Goal: Information Seeking & Learning: Find specific fact

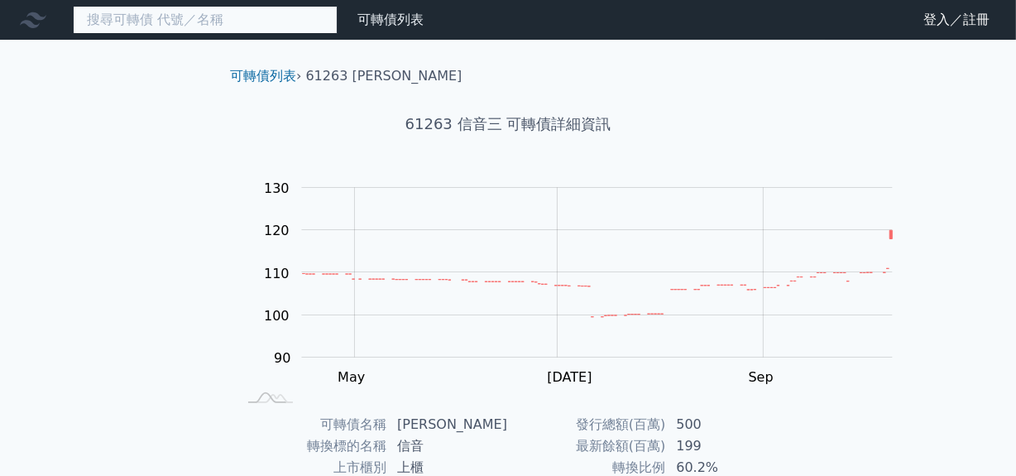
click at [183, 32] on input at bounding box center [205, 20] width 265 height 28
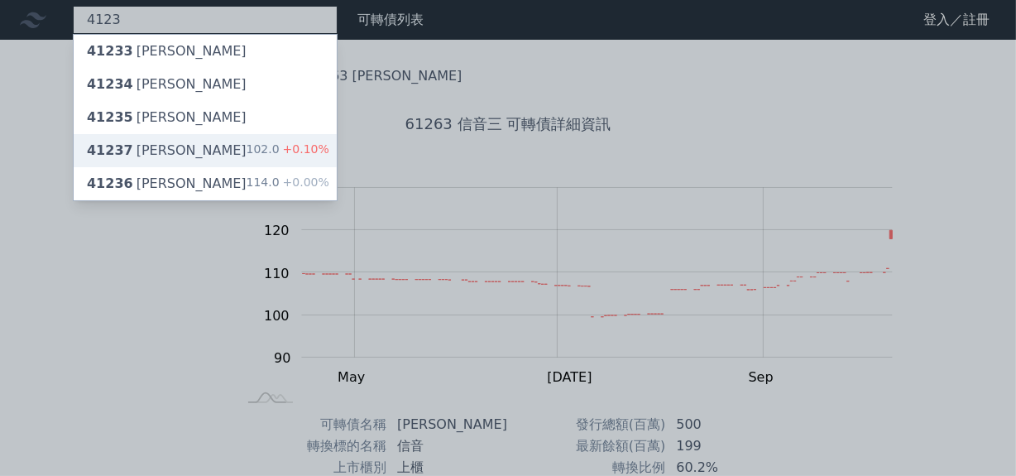
type input "4123"
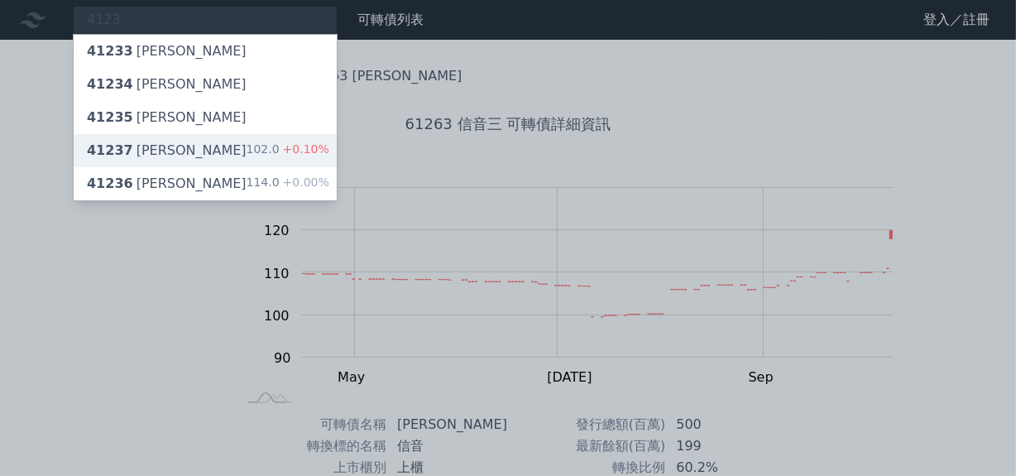
click at [290, 167] on div "41237 晟德七 102.0 +0.10%" at bounding box center [205, 150] width 263 height 33
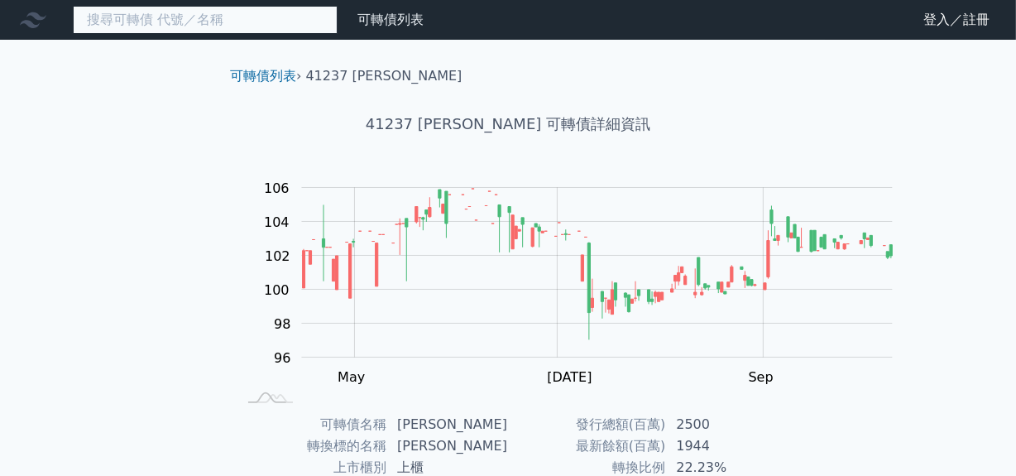
click at [145, 22] on input at bounding box center [205, 20] width 265 height 28
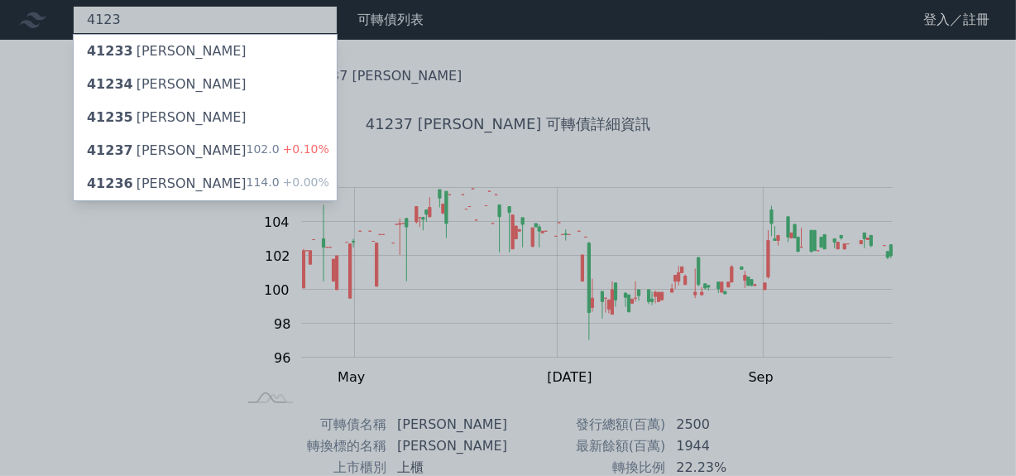
type input "4123"
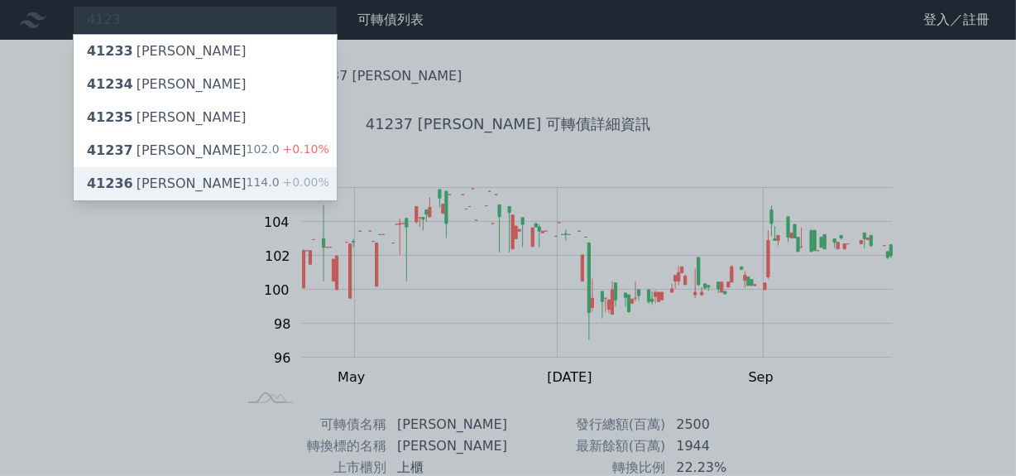
click at [337, 201] on div "41233 [PERSON_NAME] 41234 晟德四 41235 [PERSON_NAME] 41237 晟[DEMOGRAPHIC_DATA]七 10…" at bounding box center [205, 117] width 265 height 167
click at [329, 189] on span "+0.00%" at bounding box center [305, 181] width 50 height 13
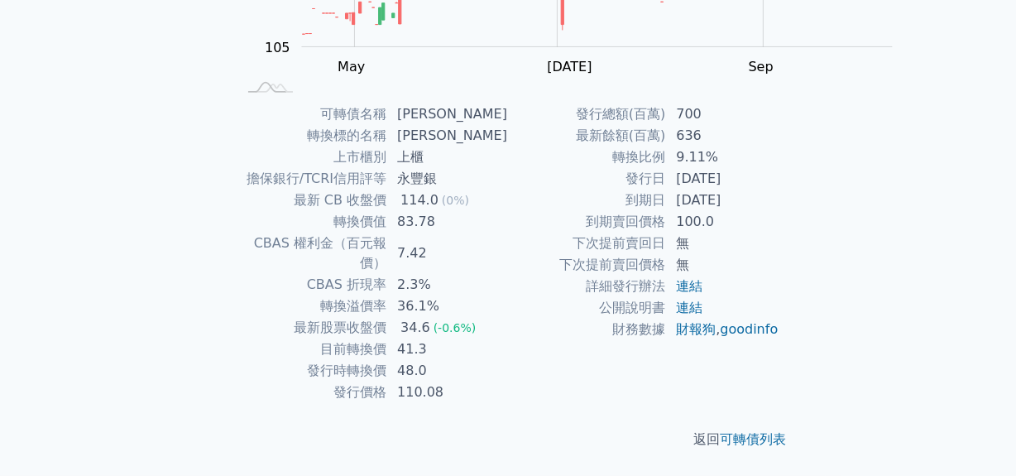
scroll to position [300, 0]
